Goal: Find contact information: Find contact information

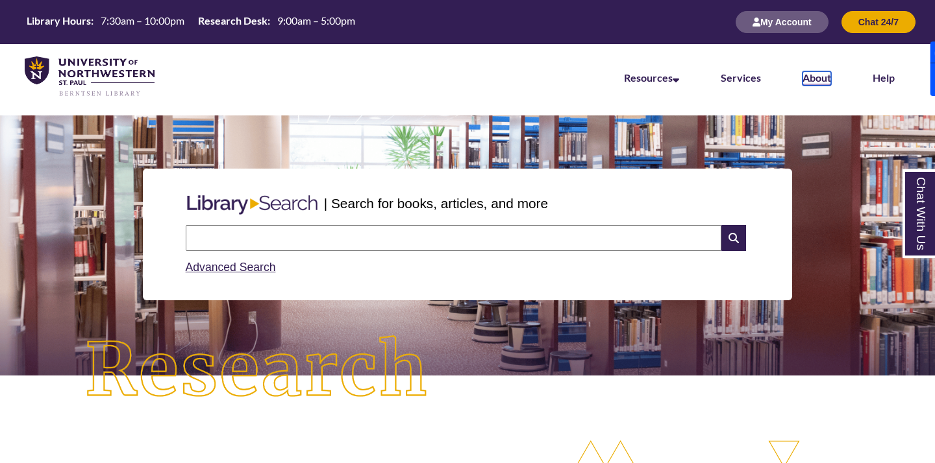
click at [826, 80] on link "About" at bounding box center [816, 78] width 29 height 14
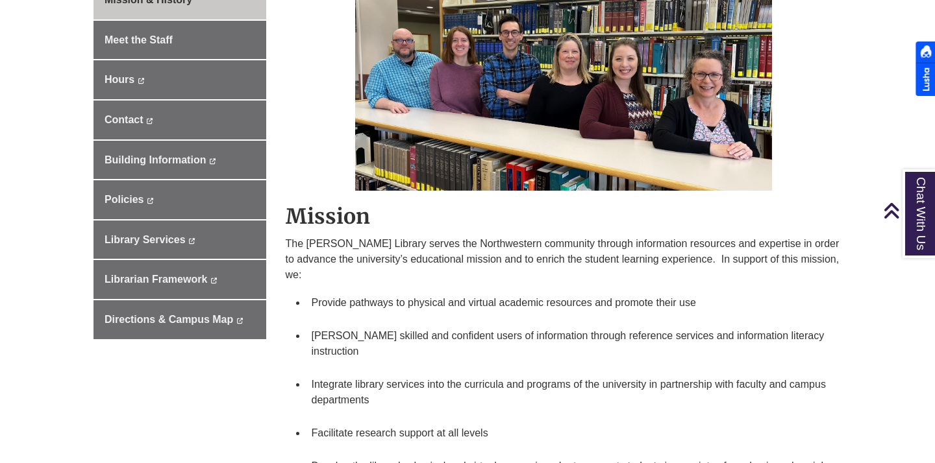
scroll to position [433, 0]
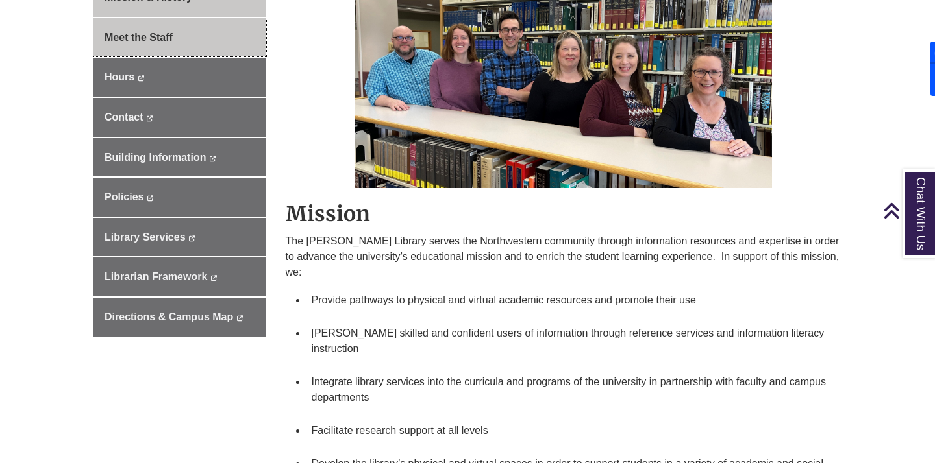
click at [141, 32] on span "Meet the Staff" at bounding box center [138, 37] width 68 height 11
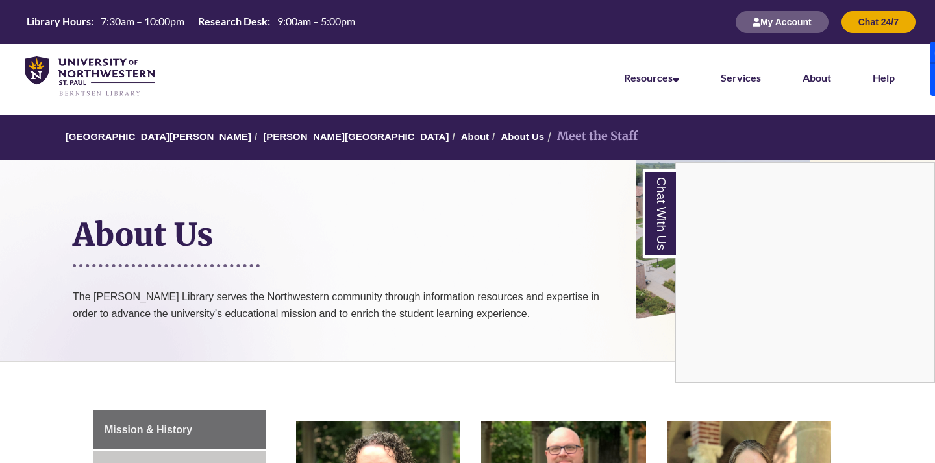
click at [172, 136] on div "Chat With Us" at bounding box center [467, 231] width 935 height 463
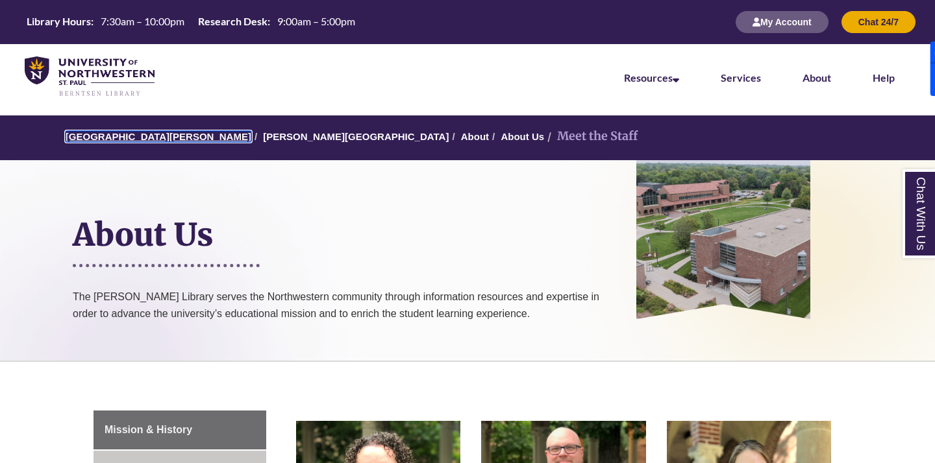
click at [170, 136] on link "[GEOGRAPHIC_DATA][PERSON_NAME]" at bounding box center [159, 136] width 186 height 11
